Goal: Transaction & Acquisition: Purchase product/service

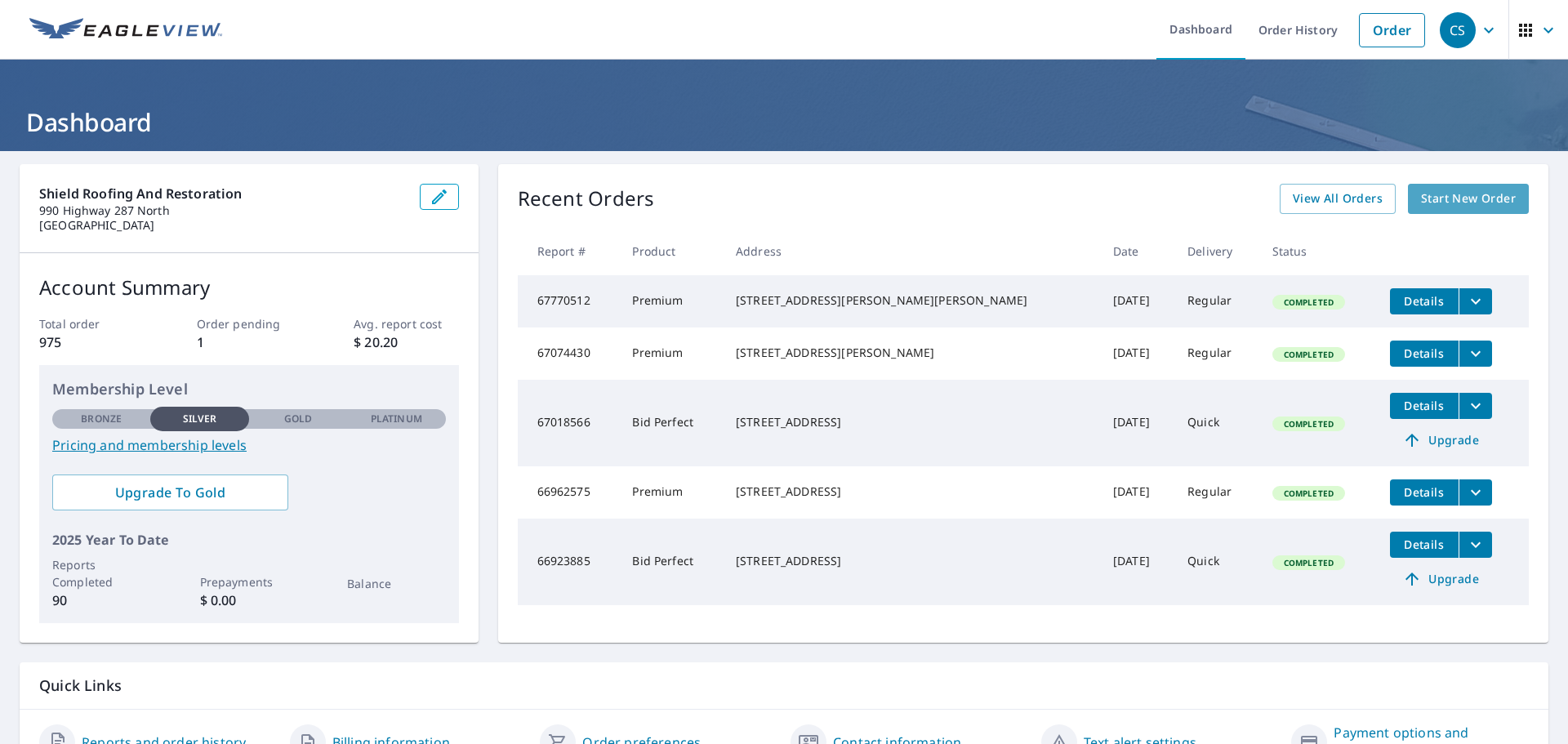
click at [1463, 208] on span "Start New Order" at bounding box center [1469, 199] width 95 height 20
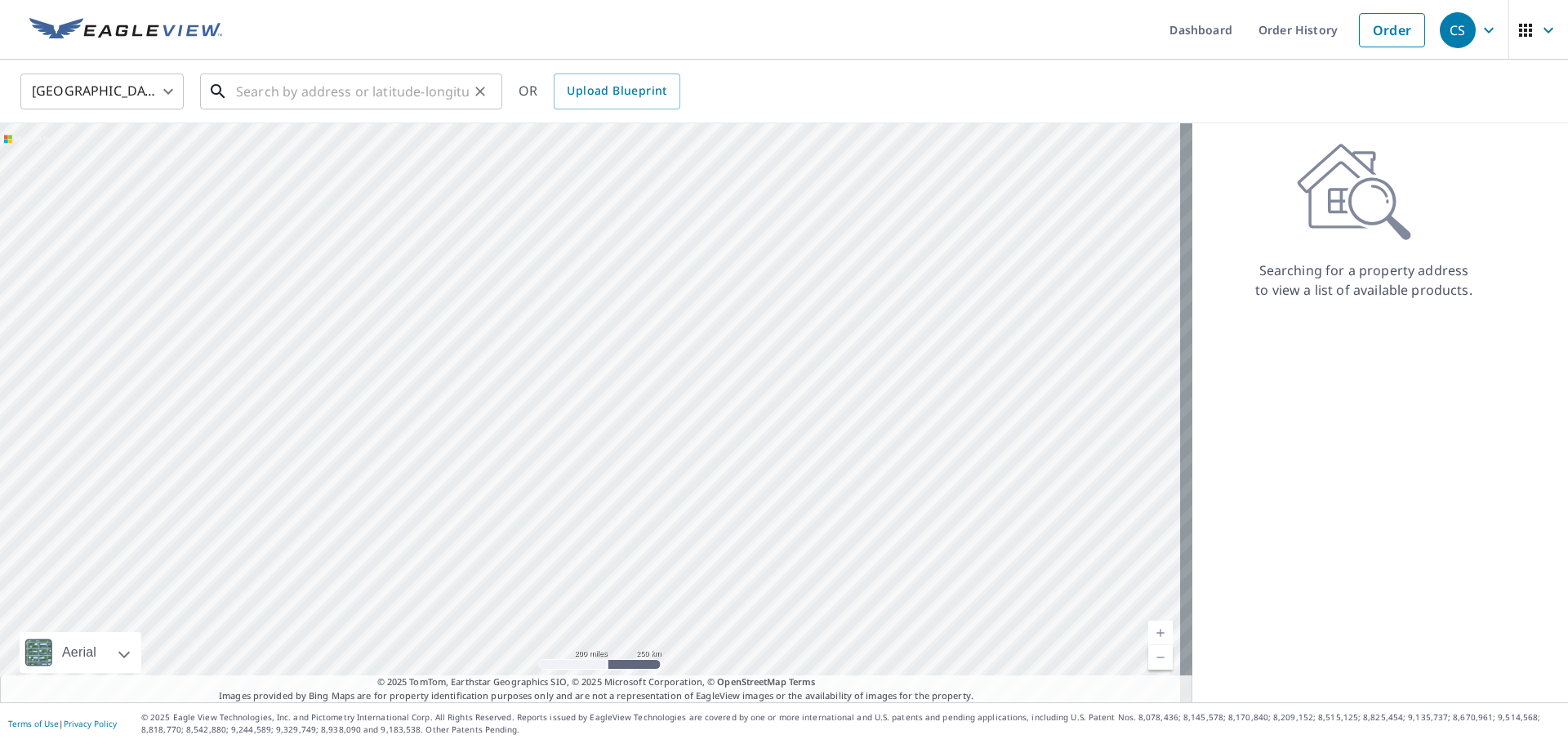
click at [294, 95] on input "text" at bounding box center [352, 91] width 233 height 46
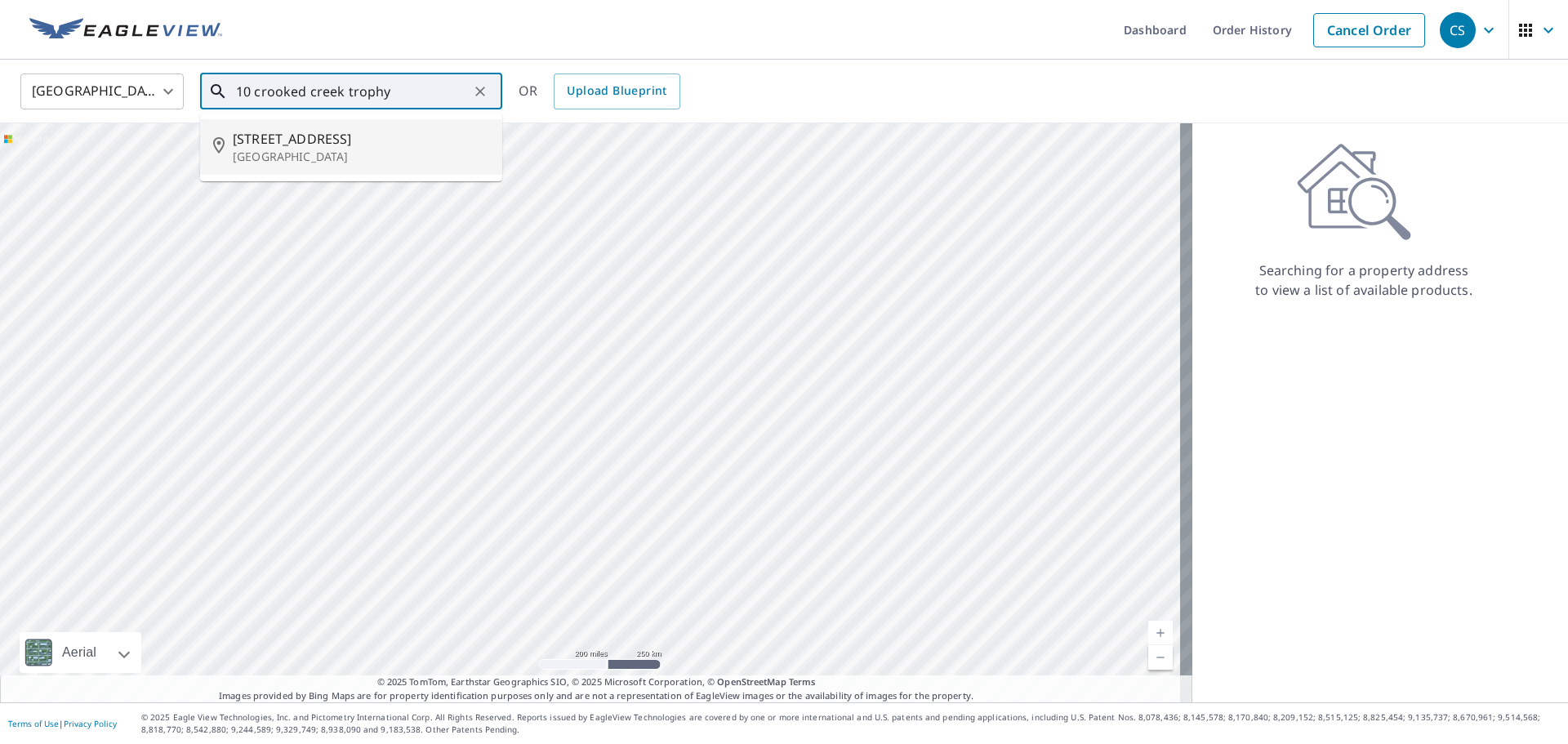
click at [260, 159] on p "[GEOGRAPHIC_DATA]" at bounding box center [361, 157] width 256 height 17
type input "[STREET_ADDRESS]"
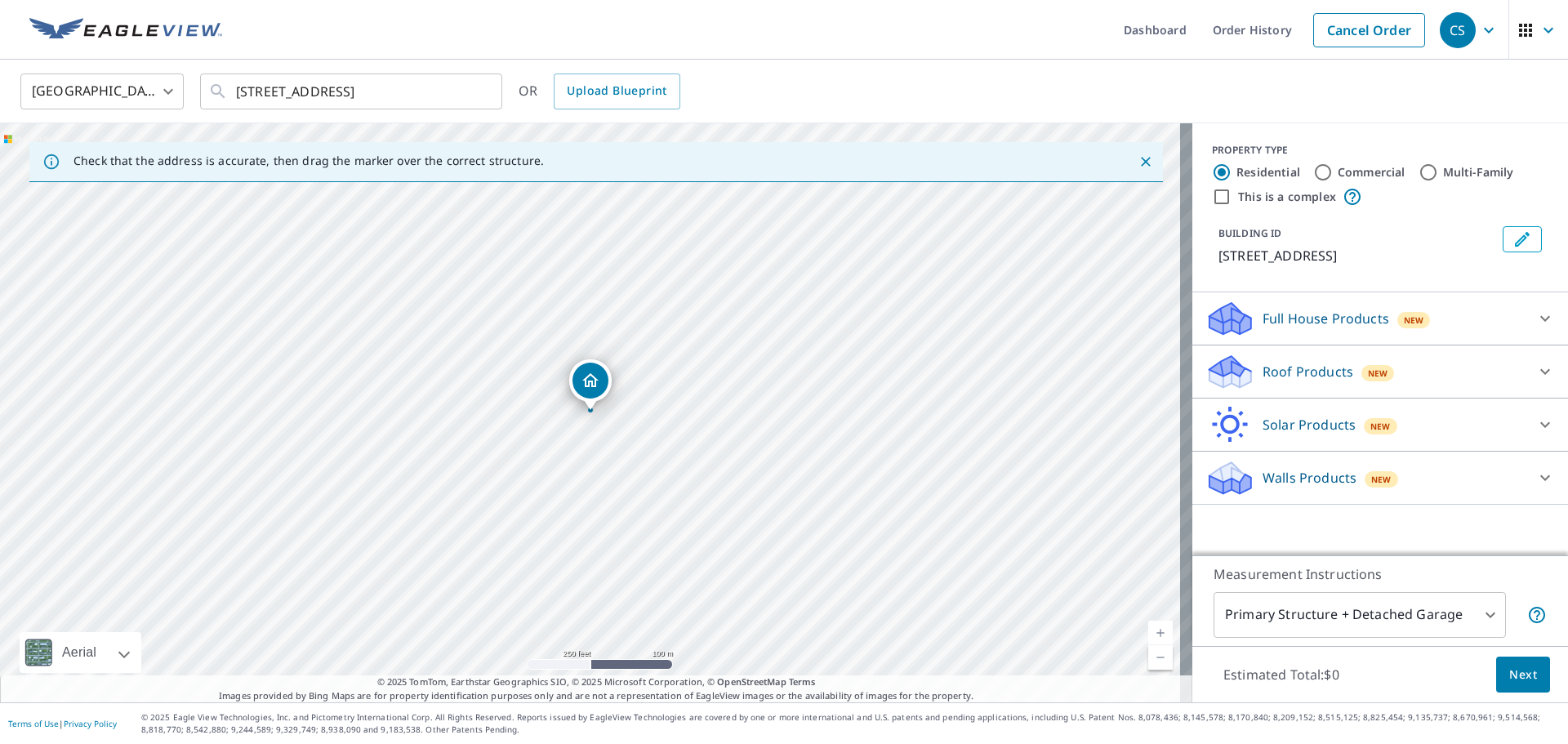
click at [1286, 362] on p "Roof Products" at bounding box center [1308, 371] width 91 height 20
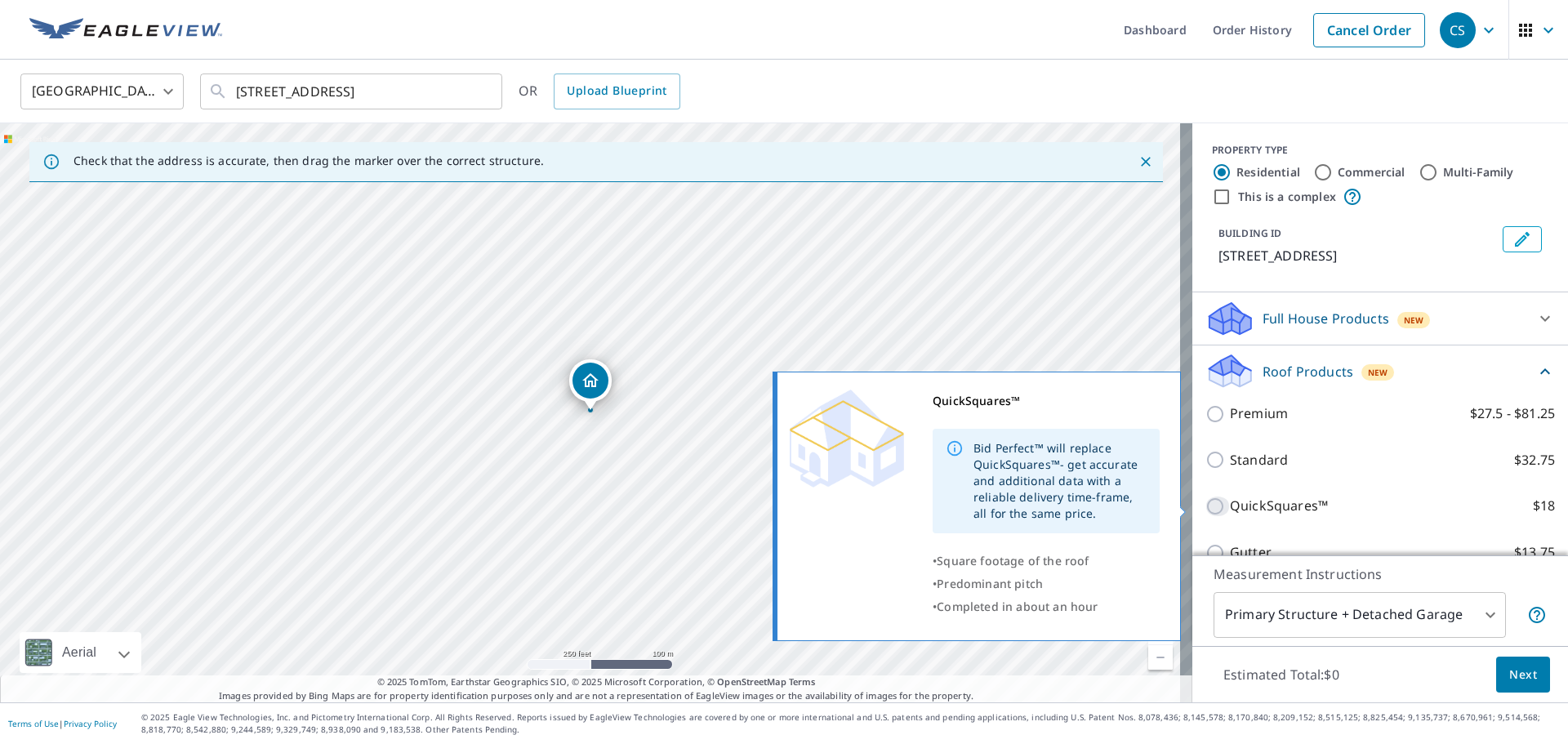
click at [1208, 503] on input "QuickSquares™ $18" at bounding box center [1217, 505] width 24 height 20
checkbox input "true"
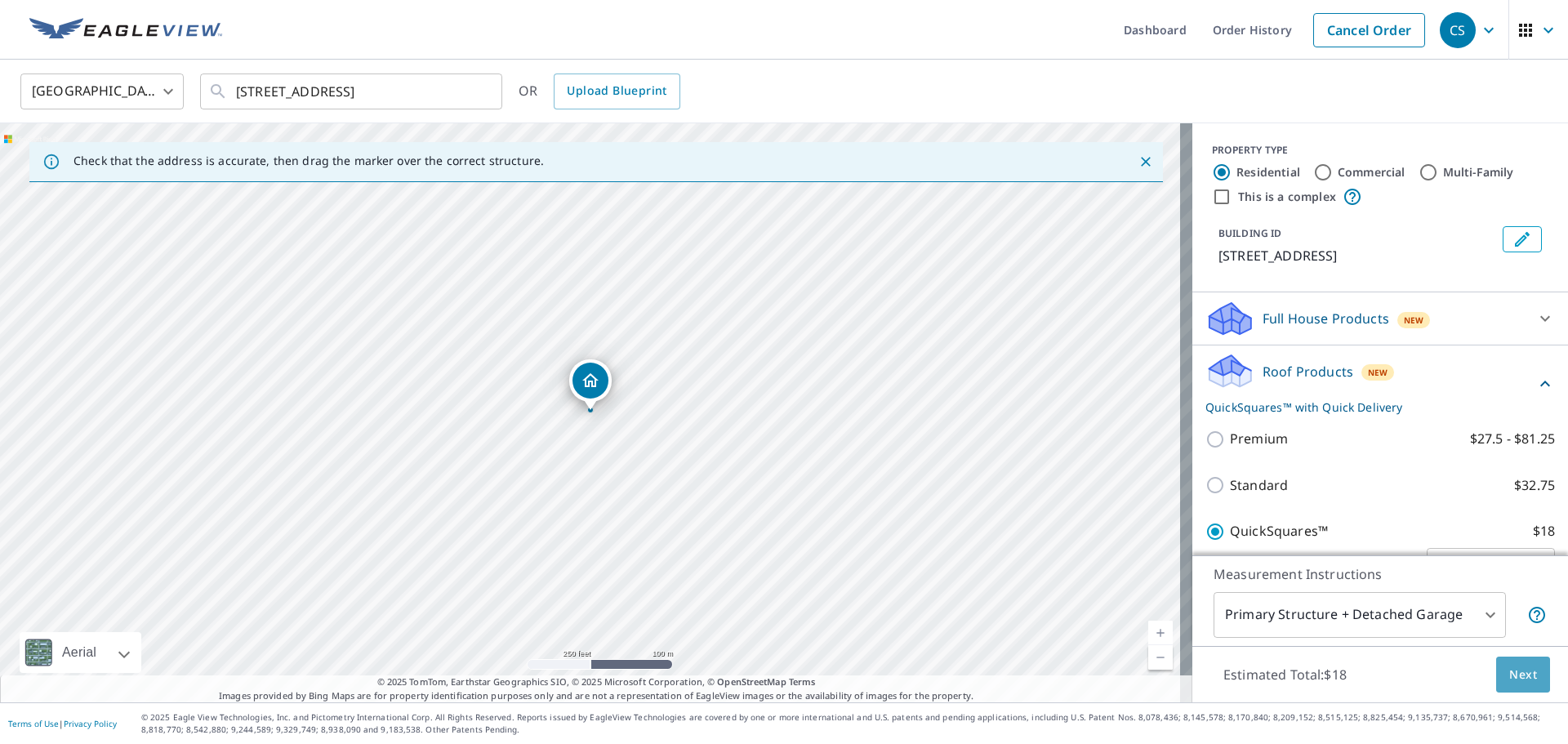
click at [1509, 677] on span "Next" at bounding box center [1522, 675] width 28 height 20
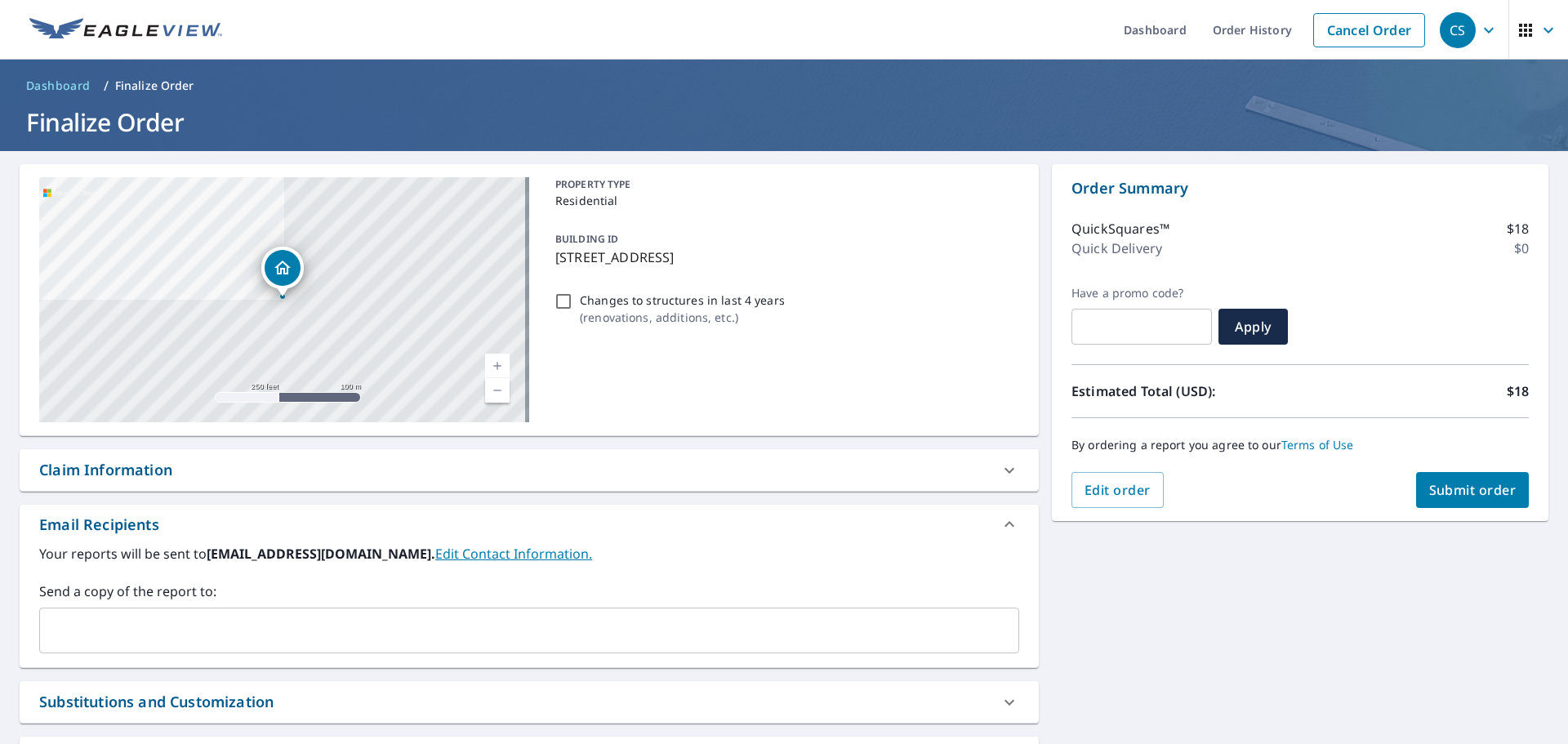
click at [1483, 491] on span "Submit order" at bounding box center [1472, 489] width 87 height 18
checkbox input "true"
